Goal: Task Accomplishment & Management: Use online tool/utility

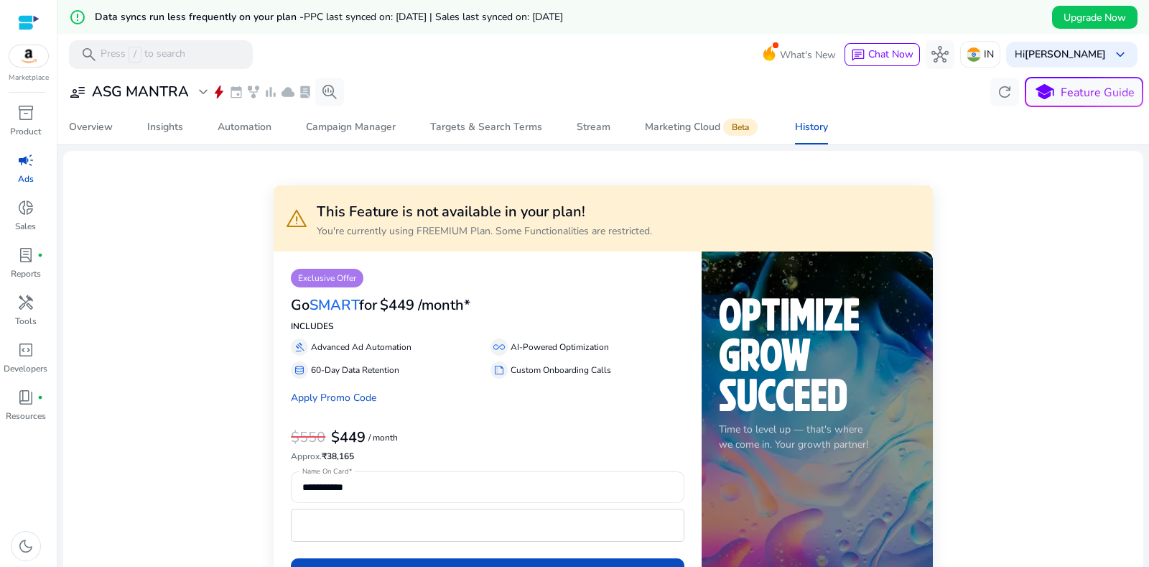
scroll to position [60, 0]
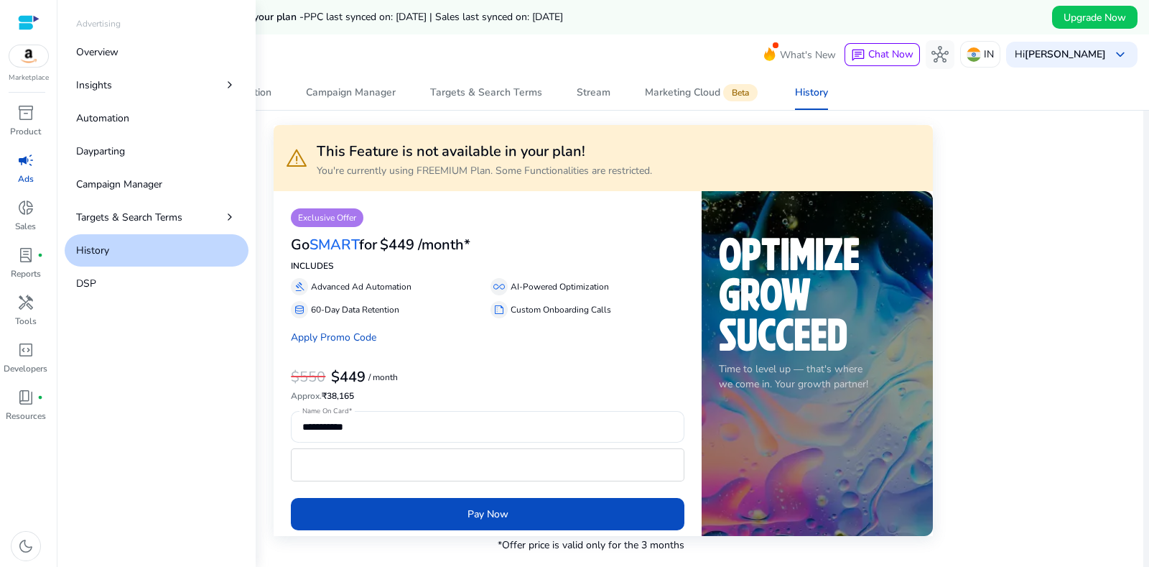
click at [27, 159] on span "campaign" at bounding box center [25, 160] width 17 height 17
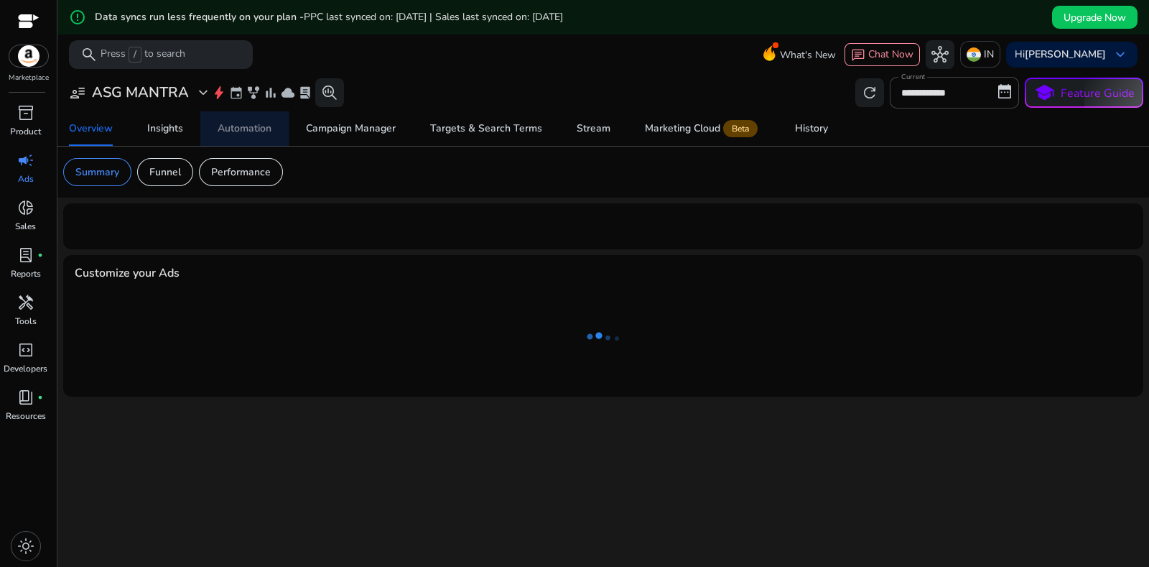
click at [236, 126] on div "Automation" at bounding box center [245, 129] width 54 height 10
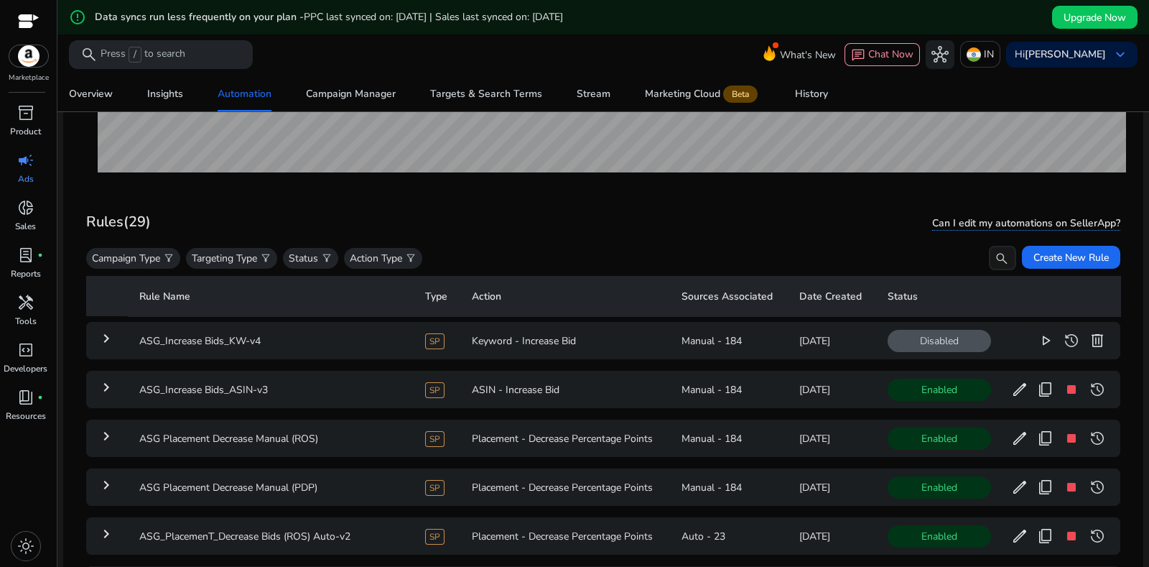
scroll to position [449, 0]
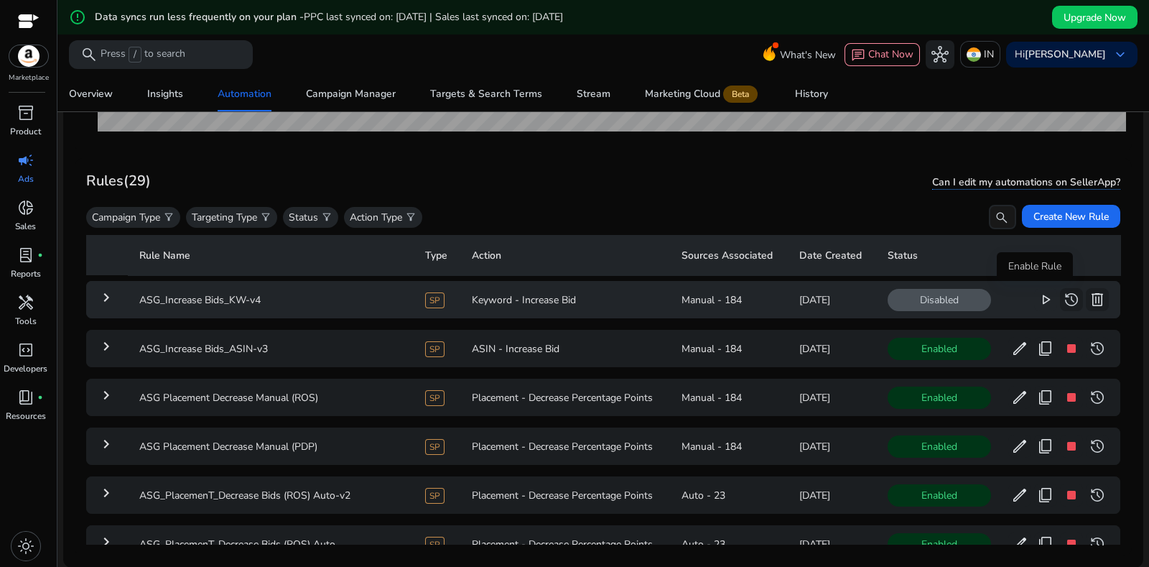
click at [1037, 303] on span "play_arrow" at bounding box center [1045, 299] width 17 height 17
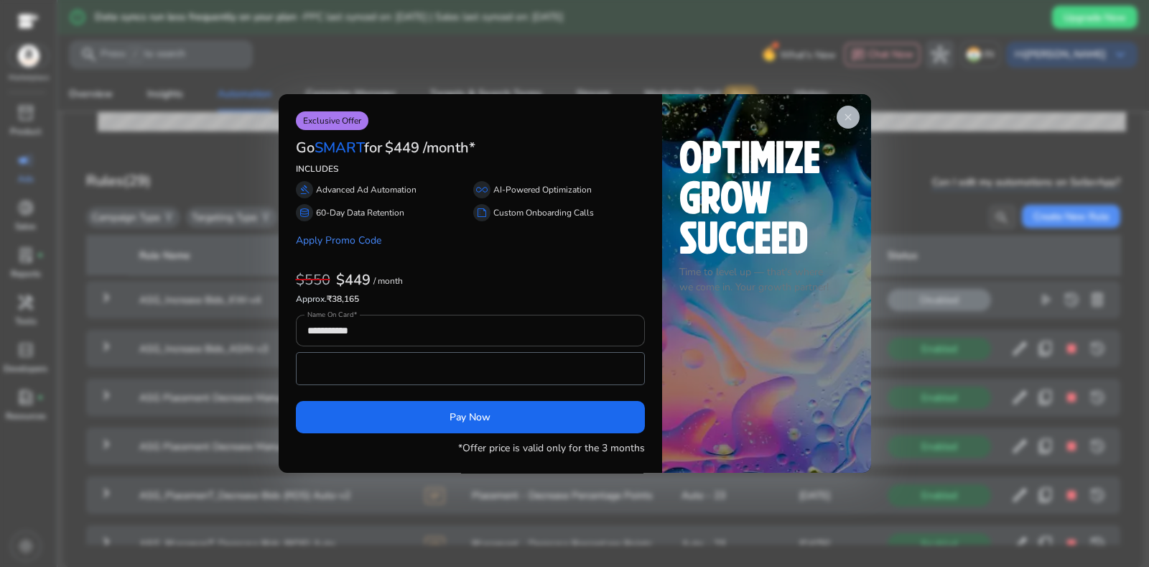
click at [848, 117] on span "close" at bounding box center [848, 116] width 11 height 11
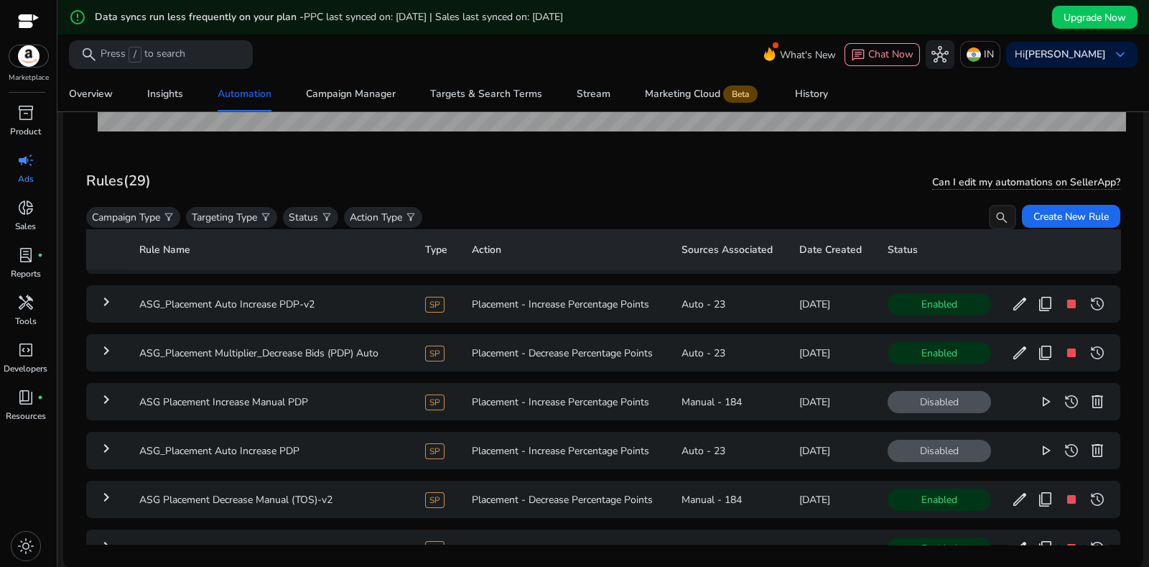
scroll to position [0, 0]
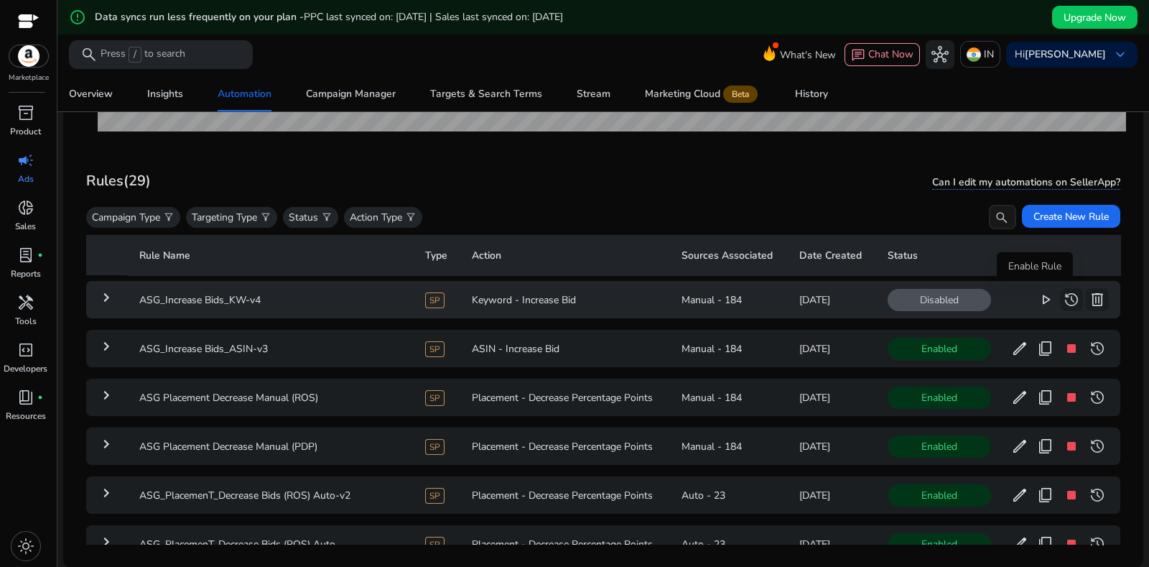
click at [1037, 297] on span "play_arrow" at bounding box center [1045, 299] width 17 height 17
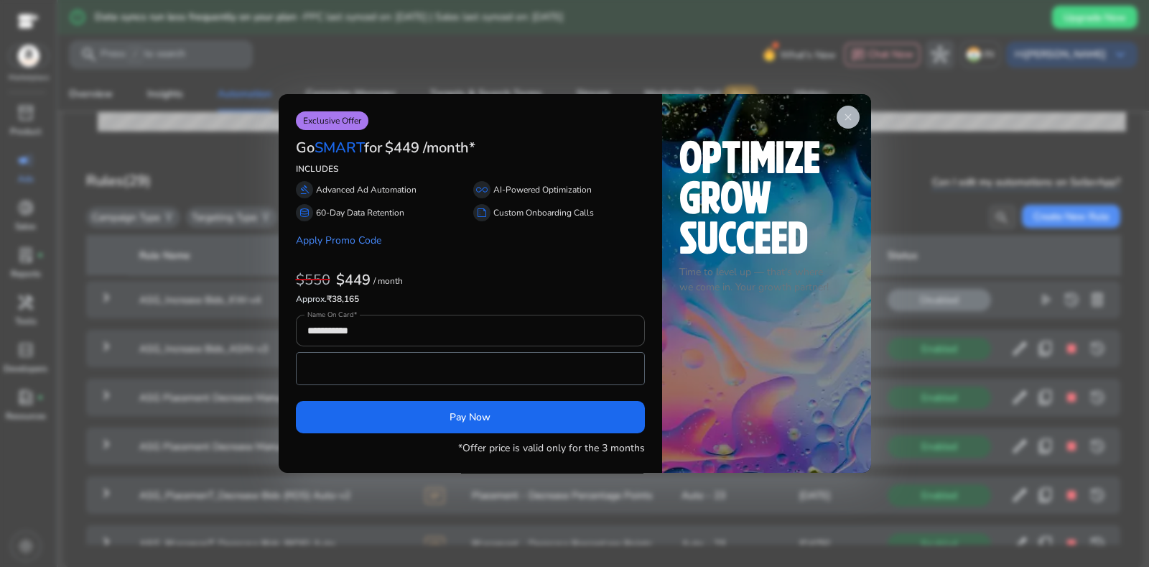
click at [848, 116] on span "close" at bounding box center [848, 116] width 11 height 11
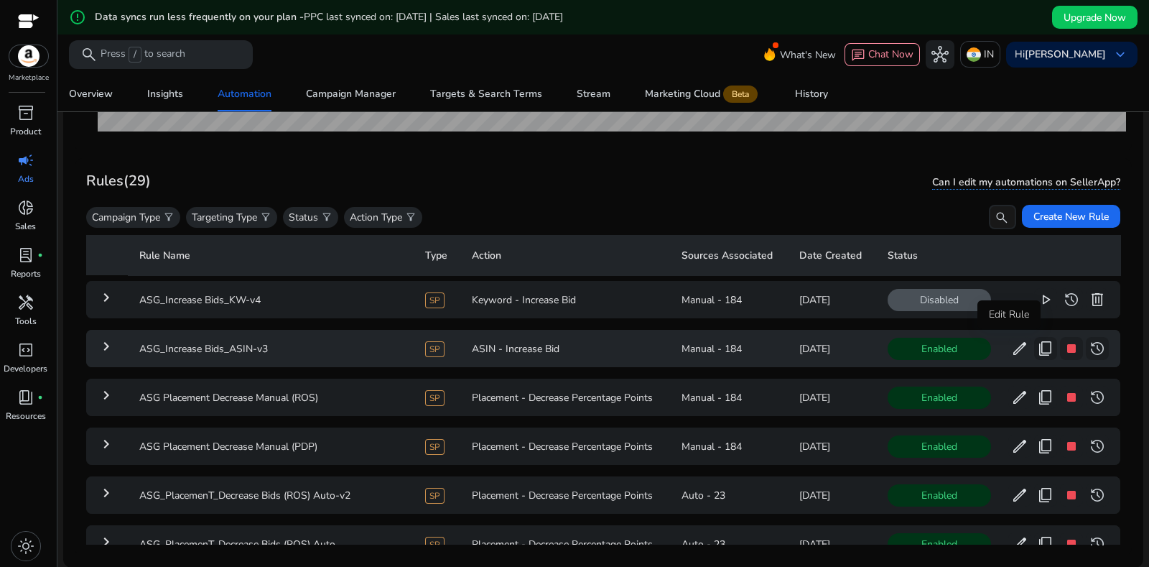
click at [1016, 340] on span "edit" at bounding box center [1019, 348] width 17 height 17
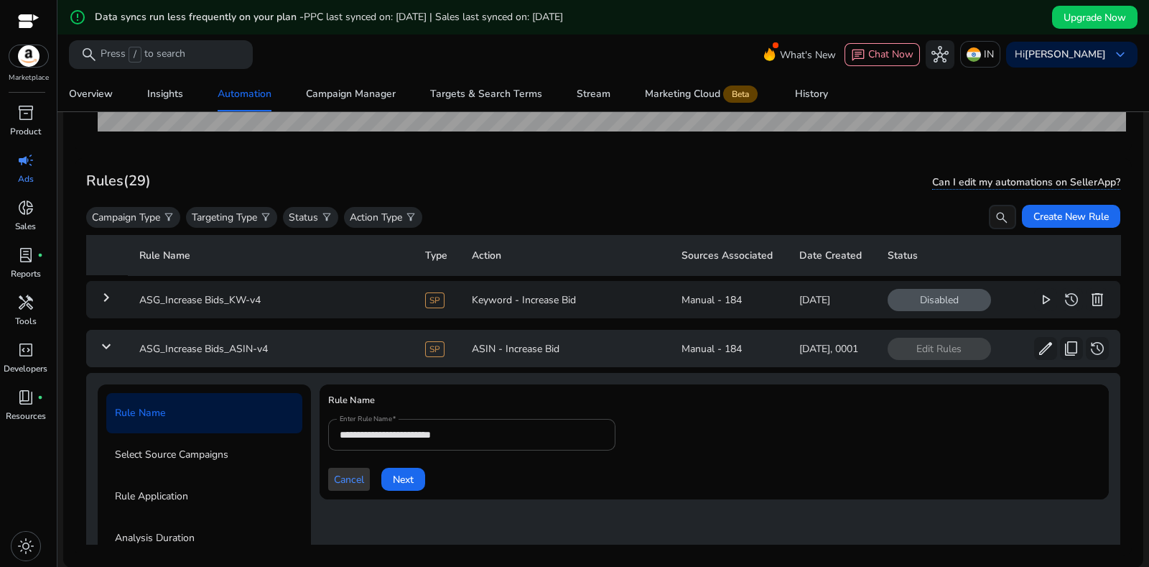
click at [356, 480] on span "Cancel" at bounding box center [349, 479] width 30 height 15
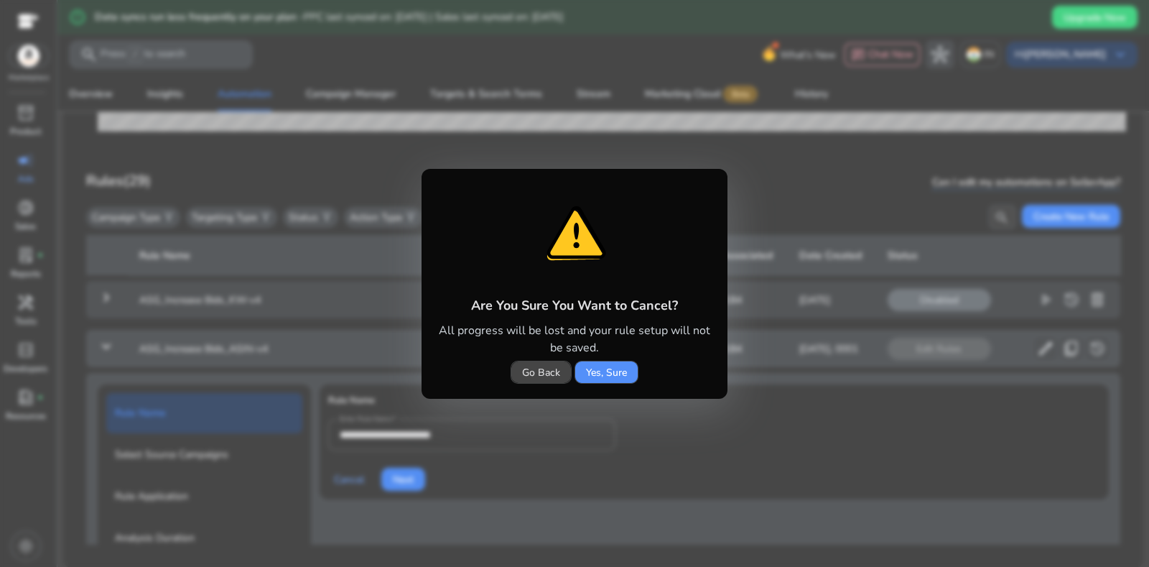
click at [608, 377] on span "Yes, Sure" at bounding box center [606, 372] width 41 height 15
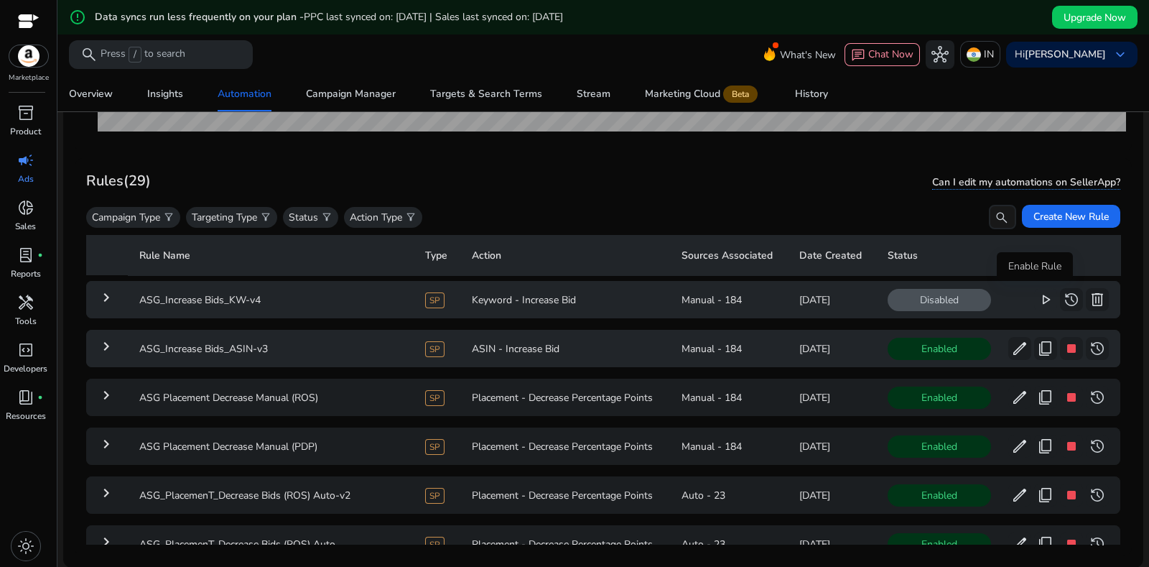
click at [1037, 295] on span "play_arrow" at bounding box center [1045, 299] width 17 height 17
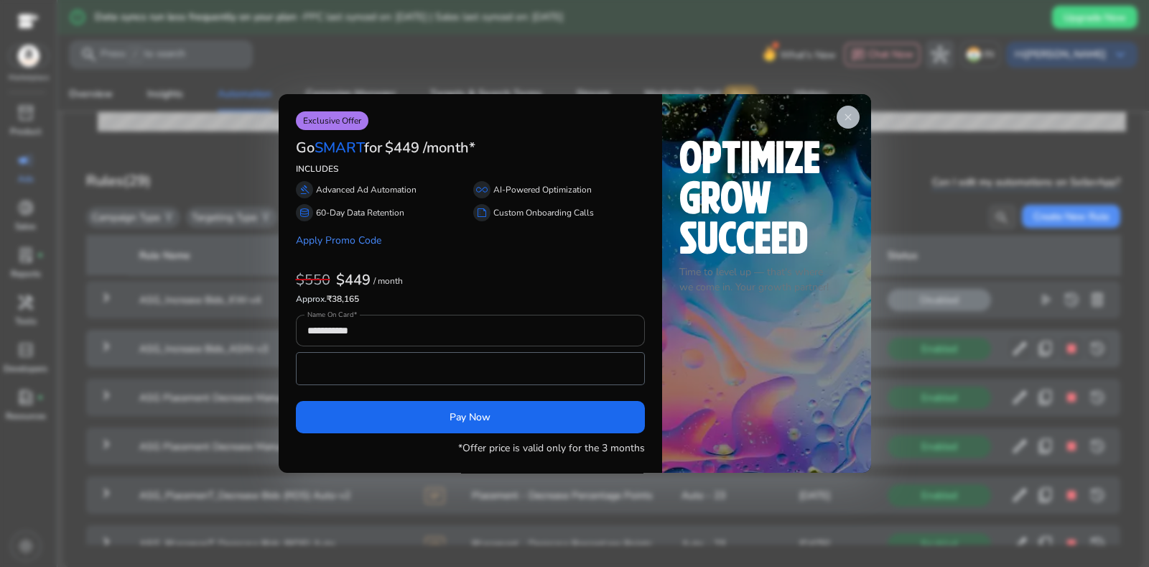
click at [847, 113] on span "close" at bounding box center [848, 116] width 11 height 11
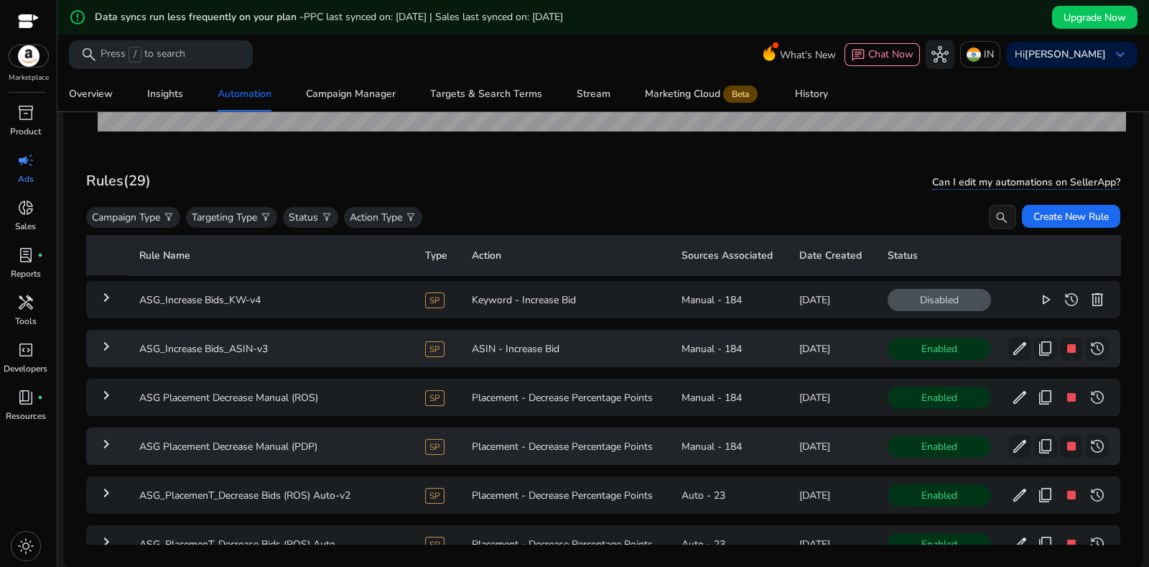
scroll to position [1, 0]
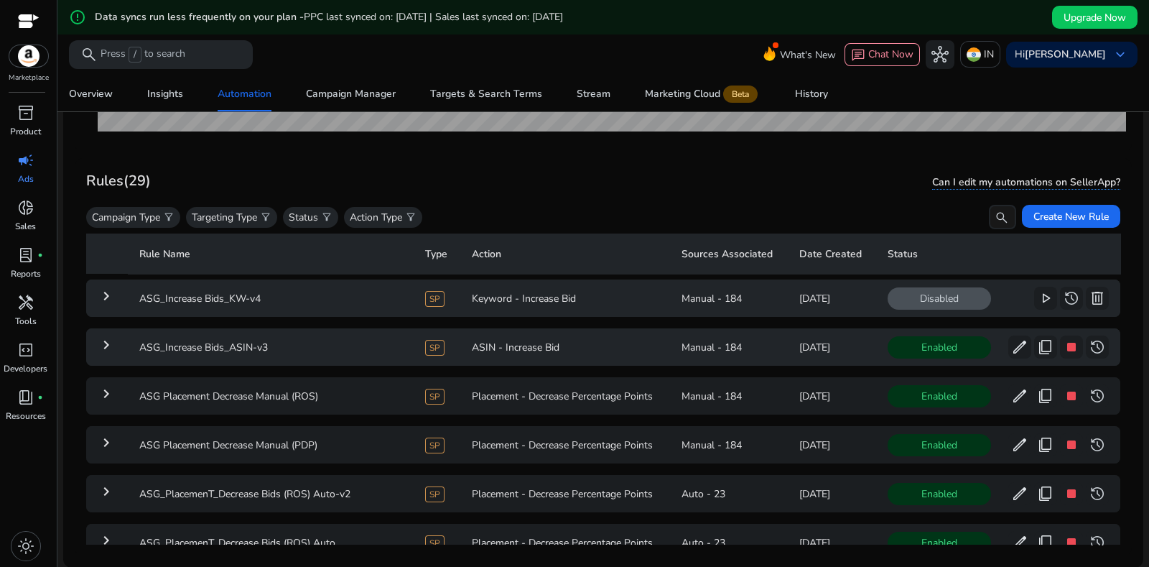
click at [543, 289] on td "Keyword - Increase Bid" at bounding box center [565, 297] width 210 height 37
click at [98, 297] on mat-icon "keyboard_arrow_right" at bounding box center [106, 295] width 17 height 17
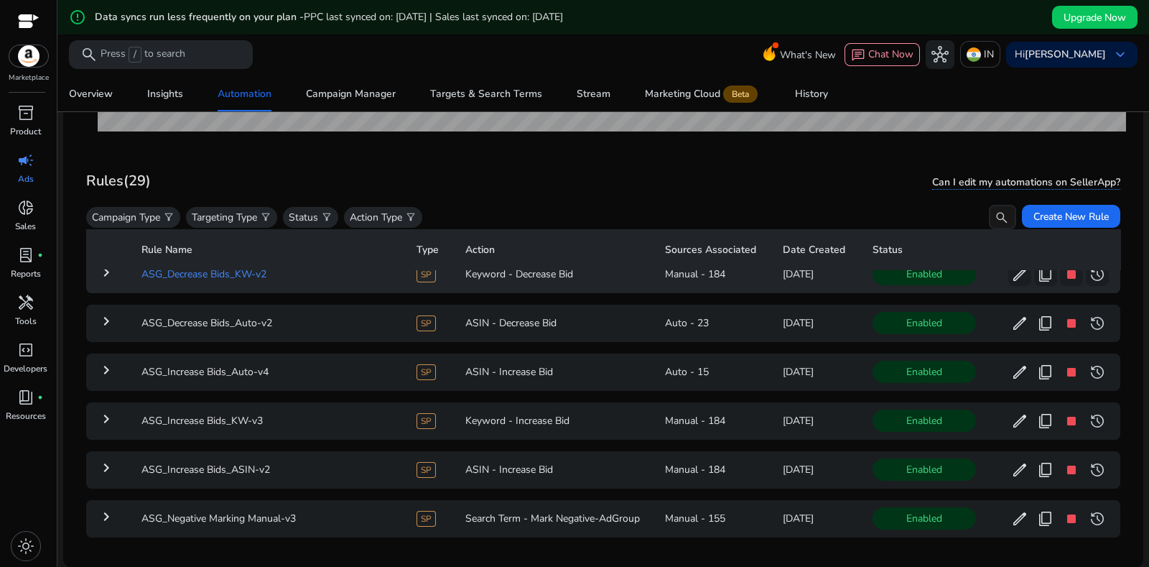
scroll to position [2569, 0]
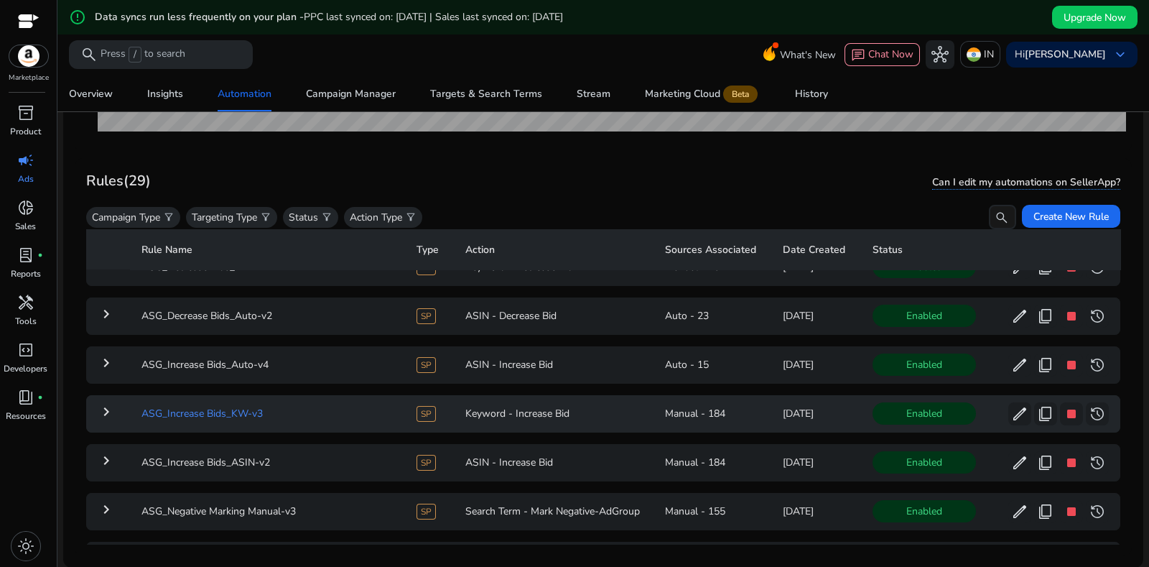
click at [237, 404] on td "ASG_Increase Bids_KW-v3" at bounding box center [267, 413] width 274 height 37
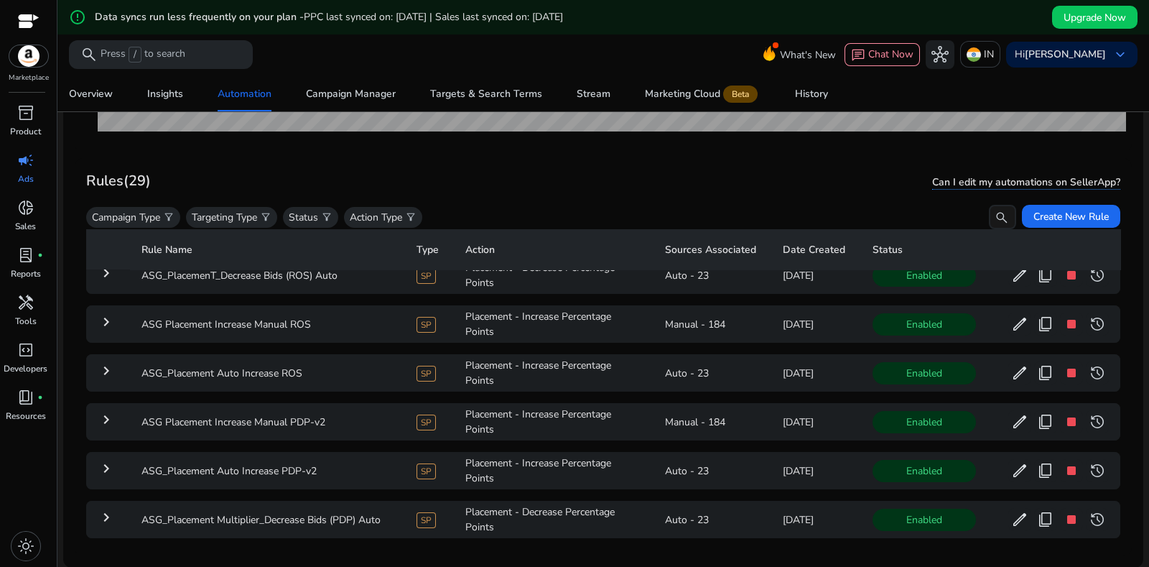
scroll to position [0, 0]
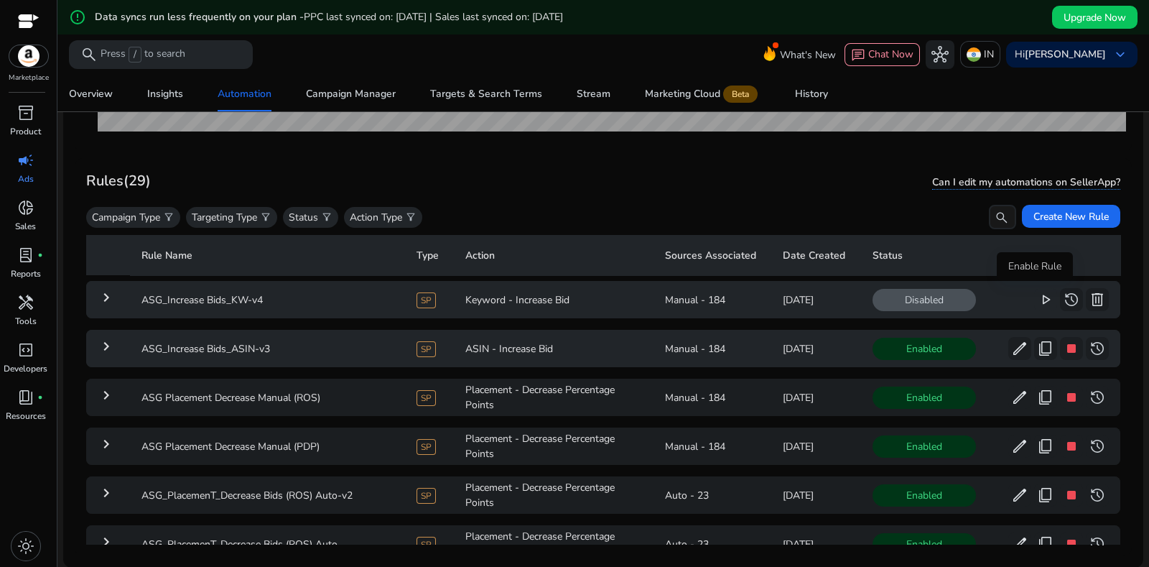
click at [1039, 297] on span "play_arrow" at bounding box center [1045, 299] width 17 height 17
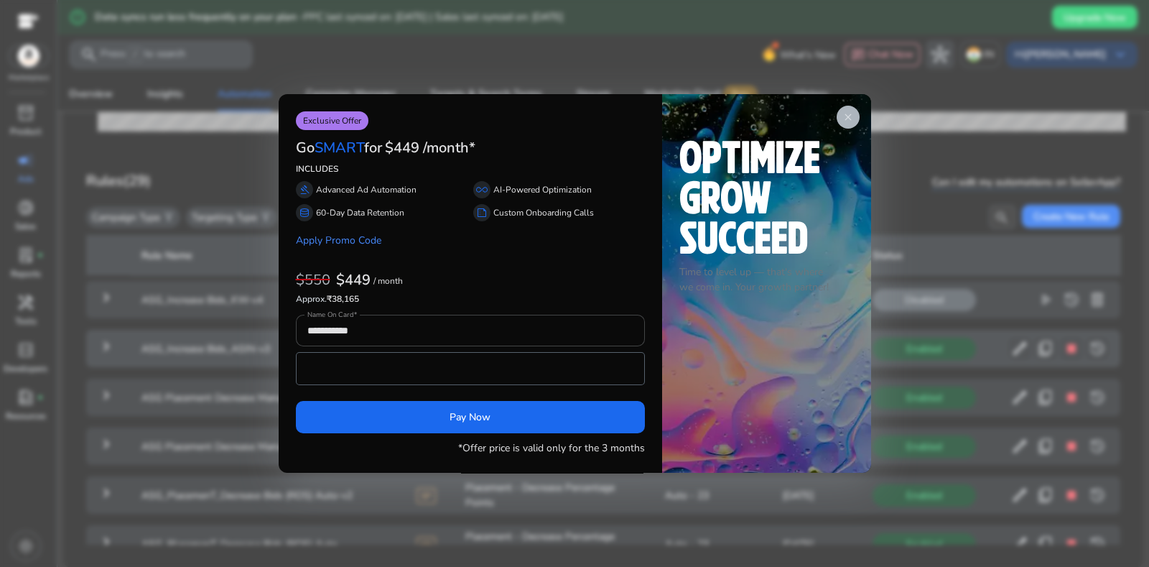
click at [837, 119] on app-icon "close" at bounding box center [848, 117] width 23 height 23
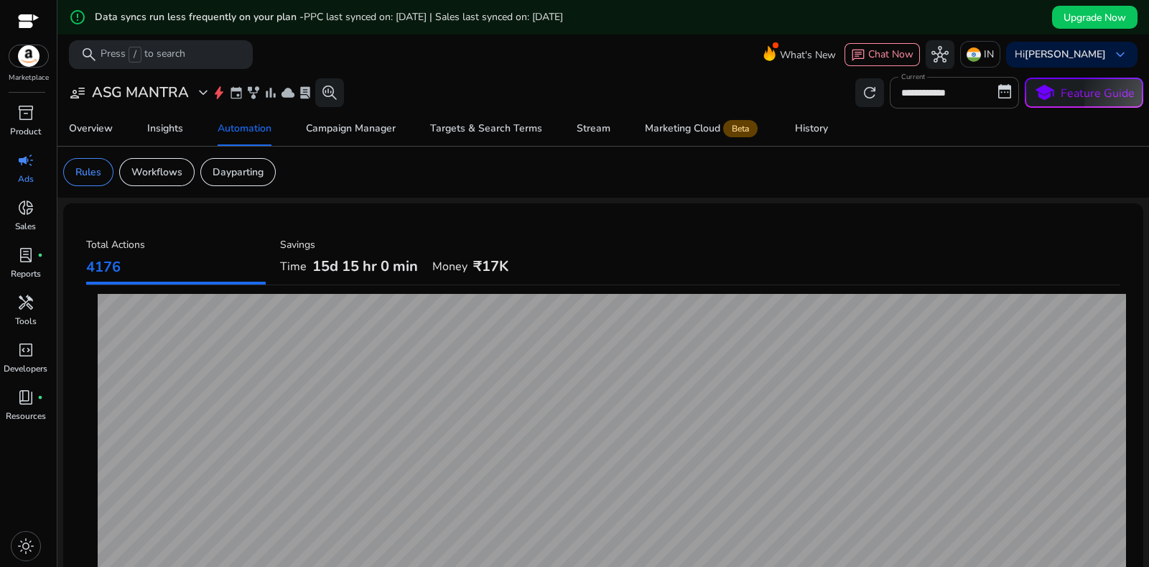
scroll to position [449, 0]
